Goal: Transaction & Acquisition: Download file/media

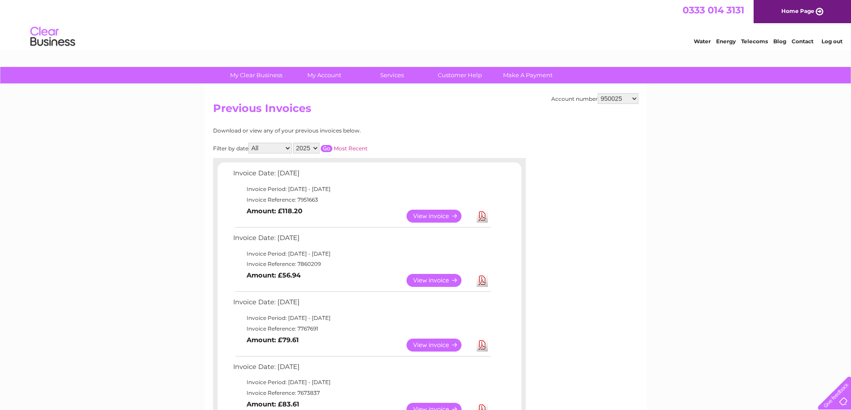
click at [619, 97] on select "916082 950025 1079207 1142876 30272746 30272750 30272752 30272755 30272756 3027…" at bounding box center [618, 98] width 41 height 11
select select "1079207"
click at [598, 93] on select "916082 950025 1079207 1142876 30272746 30272750 30272752 30272755 30272756 3027…" at bounding box center [618, 98] width 41 height 11
click at [480, 282] on link "Download" at bounding box center [482, 280] width 11 height 13
click at [486, 218] on link "Download" at bounding box center [482, 216] width 11 height 13
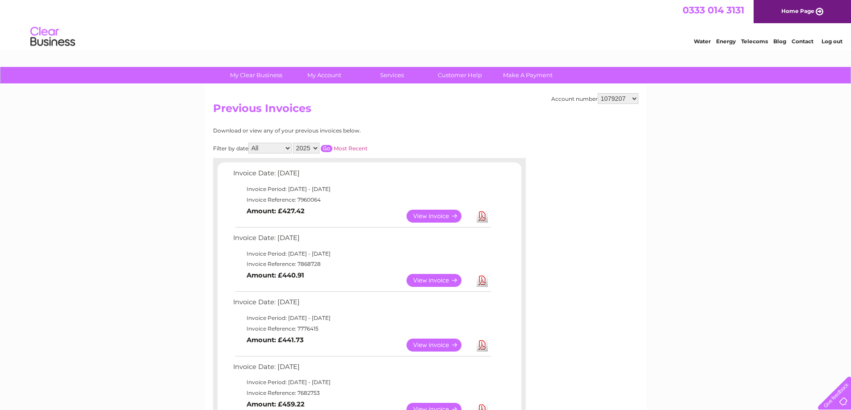
drag, startPoint x: 606, startPoint y: 96, endPoint x: 611, endPoint y: 103, distance: 8.3
click at [606, 96] on select "916082 950025 1079207 1142876 30272746 30272750 30272752 30272755 30272756 3027…" at bounding box center [618, 98] width 41 height 11
select select "1142876"
click at [598, 93] on select "916082 950025 1079207 1142876 30272746 30272750 30272752 30272755 30272756 3027…" at bounding box center [618, 98] width 41 height 11
click at [485, 282] on link "Download" at bounding box center [482, 280] width 11 height 13
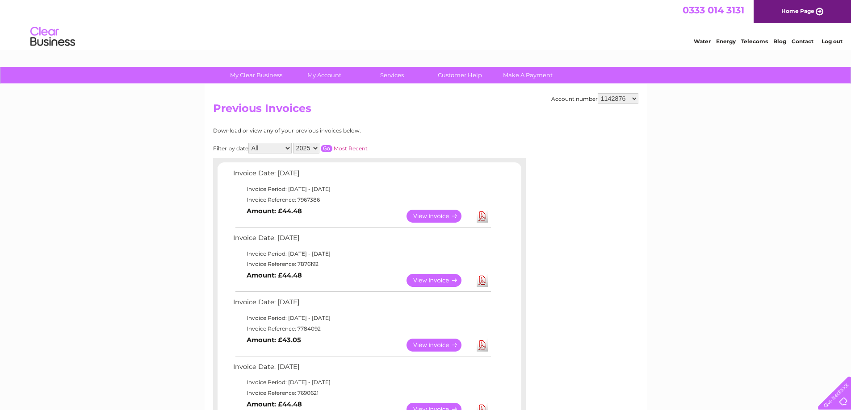
click at [484, 217] on link "Download" at bounding box center [482, 216] width 11 height 13
click at [614, 98] on select "916082 950025 1079207 1142876 30272746 30272750 30272752 30272755 30272756 3027…" at bounding box center [618, 98] width 41 height 11
select select "30272746"
click at [598, 93] on select "916082 950025 1079207 1142876 30272746 30272750 30272752 30272755 30272756 3027…" at bounding box center [618, 98] width 41 height 11
click at [620, 100] on select "916082 950025 1079207 1142876 30272746 30272750 30272752 30272755 30272756 3027…" at bounding box center [618, 98] width 41 height 11
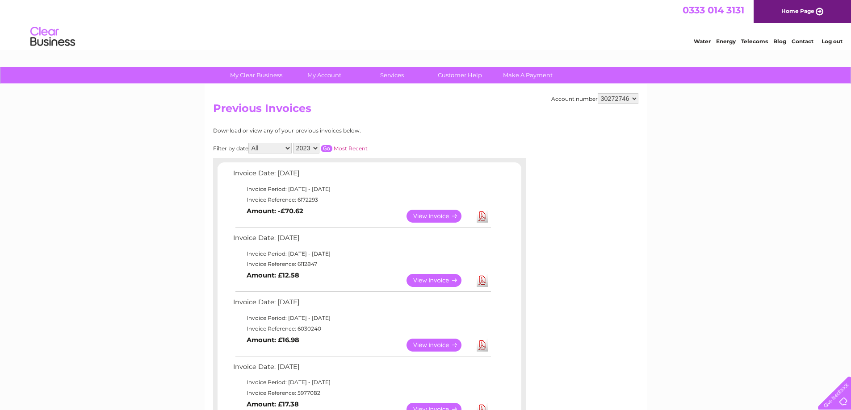
select select "30272750"
click at [598, 93] on select "916082 950025 1079207 1142876 30272746 30272750 30272752 30272755 30272756 3027…" at bounding box center [618, 98] width 41 height 11
click at [481, 284] on link "Download" at bounding box center [482, 280] width 11 height 13
click at [484, 217] on link "Download" at bounding box center [482, 216] width 11 height 13
click at [614, 99] on select "916082 950025 1079207 1142876 30272746 30272750 30272752 30272755 30272756 3027…" at bounding box center [618, 98] width 41 height 11
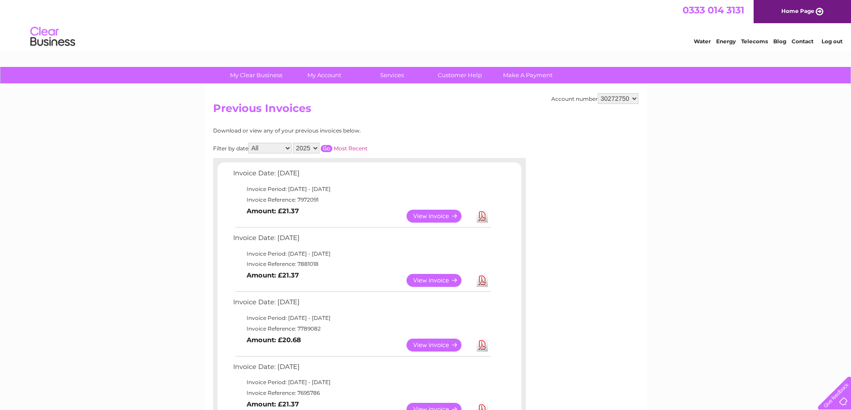
select select "30272752"
click at [598, 93] on select "916082 950025 1079207 1142876 30272746 30272750 30272752 30272755 30272756 3027…" at bounding box center [618, 98] width 41 height 11
click at [620, 95] on select "916082 950025 1079207 1142876 30272746 30272750 30272752 30272755 30272756 3027…" at bounding box center [618, 98] width 41 height 11
select select "30272755"
click at [598, 93] on select "916082 950025 1079207 1142876 30272746 30272750 30272752 30272755 30272756 3027…" at bounding box center [618, 98] width 41 height 11
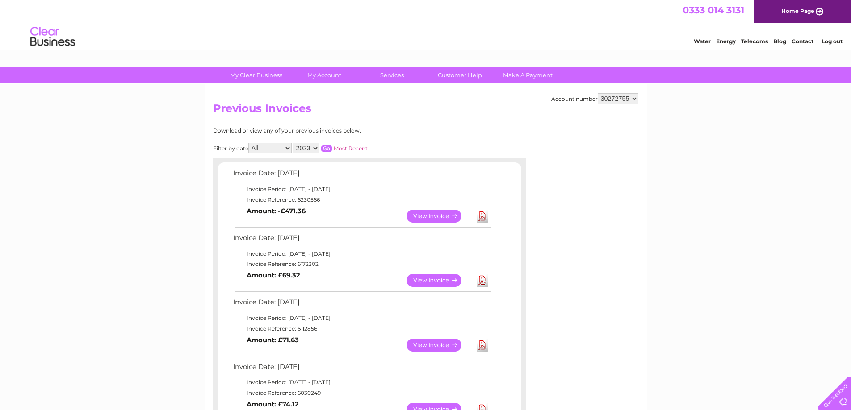
click at [609, 97] on select "916082 950025 1079207 1142876 30272746 30272750 30272752 30272755 30272756 3027…" at bounding box center [618, 98] width 41 height 11
select select "30272756"
click at [598, 93] on select "916082 950025 1079207 1142876 30272746 30272750 30272752 30272755 30272756 3027…" at bounding box center [618, 98] width 41 height 11
click at [482, 284] on link "Download" at bounding box center [482, 280] width 11 height 13
click at [480, 213] on link "Download" at bounding box center [482, 216] width 11 height 13
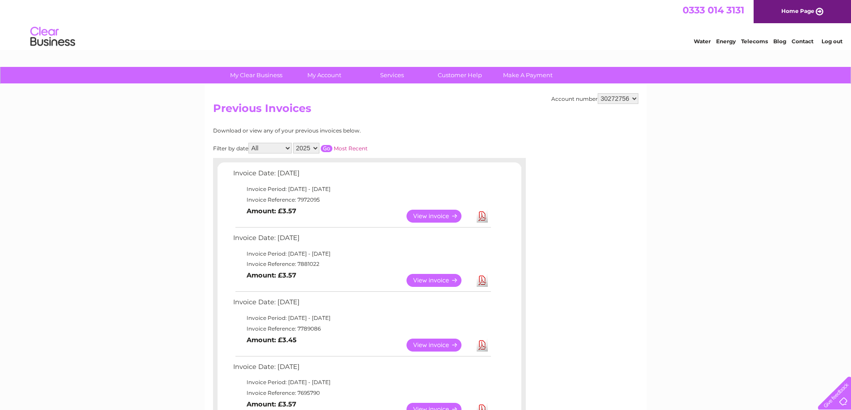
drag, startPoint x: 608, startPoint y: 96, endPoint x: 613, endPoint y: 104, distance: 8.4
click at [608, 96] on select "916082 950025 1079207 1142876 30272746 30272750 30272752 30272755 30272756 3027…" at bounding box center [618, 98] width 41 height 11
select select "30272757"
click at [598, 93] on select "916082 950025 1079207 1142876 30272746 30272750 30272752 30272755 30272756 3027…" at bounding box center [618, 98] width 41 height 11
click at [482, 283] on link "Download" at bounding box center [482, 280] width 11 height 13
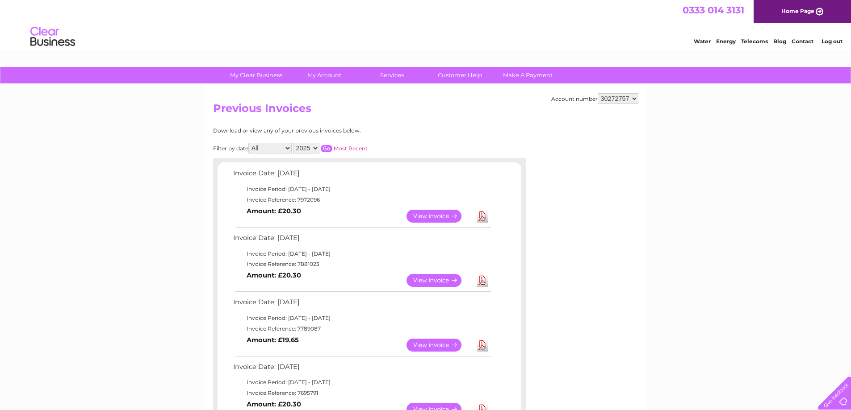
click at [481, 217] on link "Download" at bounding box center [482, 216] width 11 height 13
click at [620, 97] on select "916082 950025 1079207 1142876 30272746 30272750 30272752 30272755 30272756 3027…" at bounding box center [618, 98] width 41 height 11
select select "30272762"
click at [598, 93] on select "916082 950025 1079207 1142876 30272746 30272750 30272752 30272755 30272756 3027…" at bounding box center [618, 98] width 41 height 11
click at [627, 96] on select "916082 950025 1079207 1142876 30272746 30272750 30272752 30272755 30272756 3027…" at bounding box center [618, 98] width 41 height 11
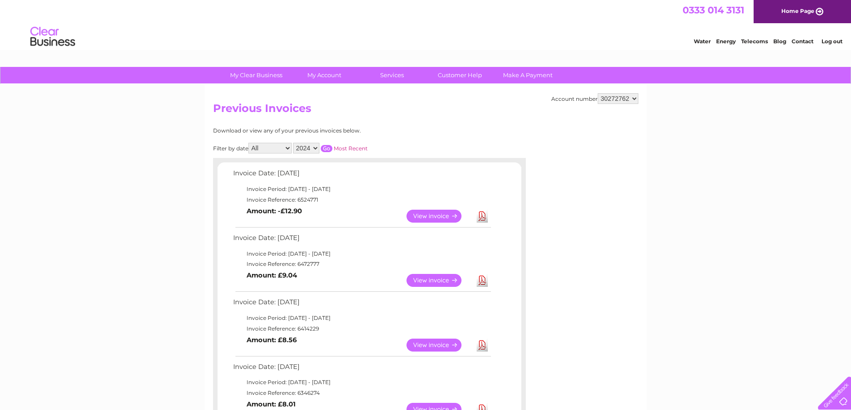
select select "30272766"
click at [598, 93] on select "916082 950025 1079207 1142876 30272746 30272750 30272752 30272755 30272756 3027…" at bounding box center [618, 98] width 41 height 11
drag, startPoint x: 621, startPoint y: 98, endPoint x: 628, endPoint y: 102, distance: 7.4
click at [621, 98] on select "916082 950025 1079207 1142876 30272746 30272750 30272752 30272755 30272756 3027…" at bounding box center [618, 98] width 41 height 11
select select "30320253"
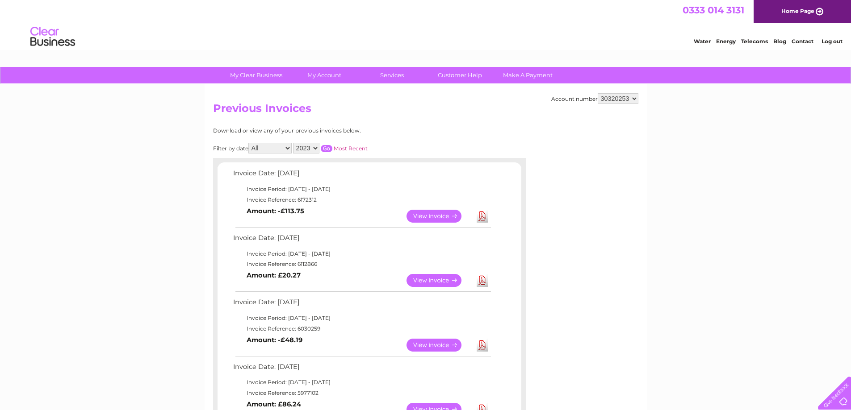
click at [598, 93] on select "916082 950025 1079207 1142876 30272746 30272750 30272752 30272755 30272756 3027…" at bounding box center [618, 98] width 41 height 11
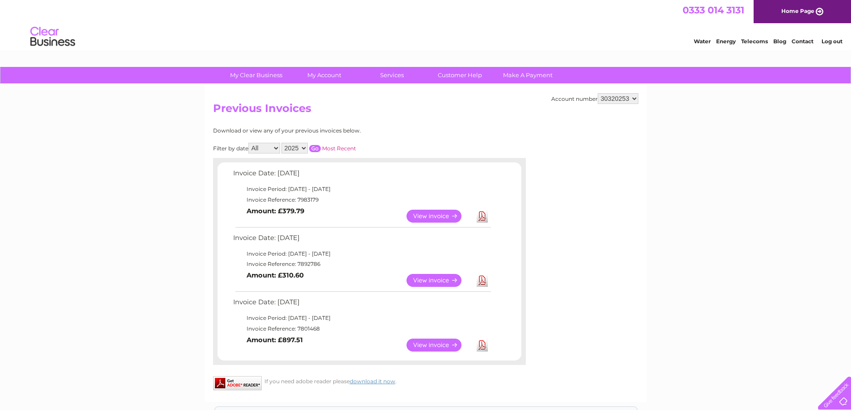
click at [481, 281] on link "Download" at bounding box center [482, 280] width 11 height 13
click at [482, 218] on link "Download" at bounding box center [482, 216] width 11 height 13
